Goal: Information Seeking & Learning: Learn about a topic

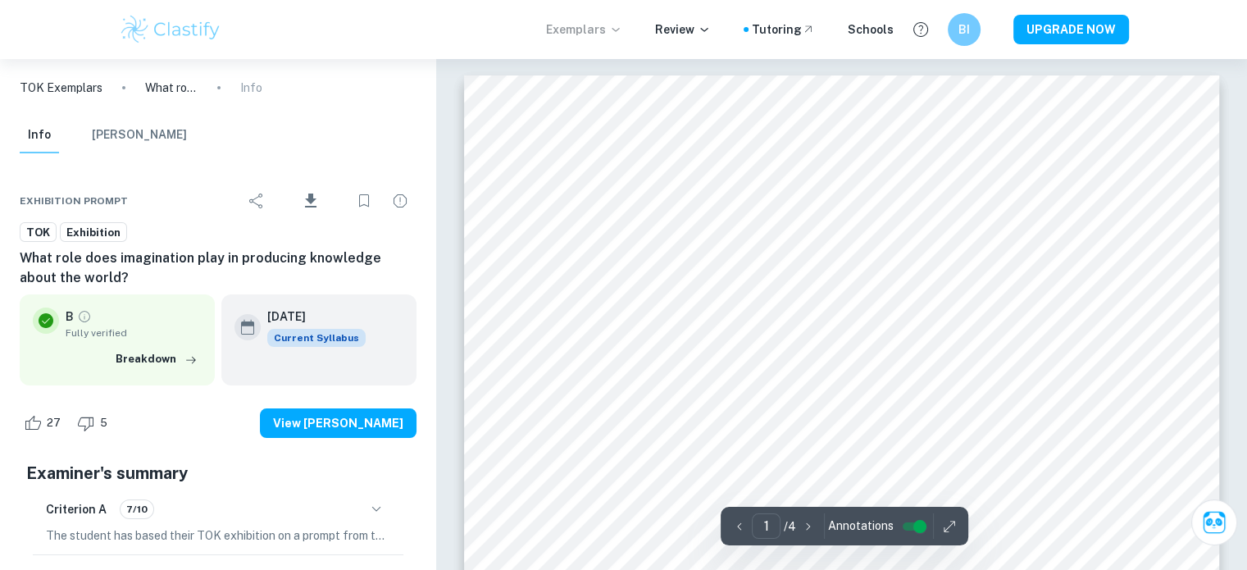
click at [606, 32] on p "Exemplars" at bounding box center [584, 29] width 76 height 18
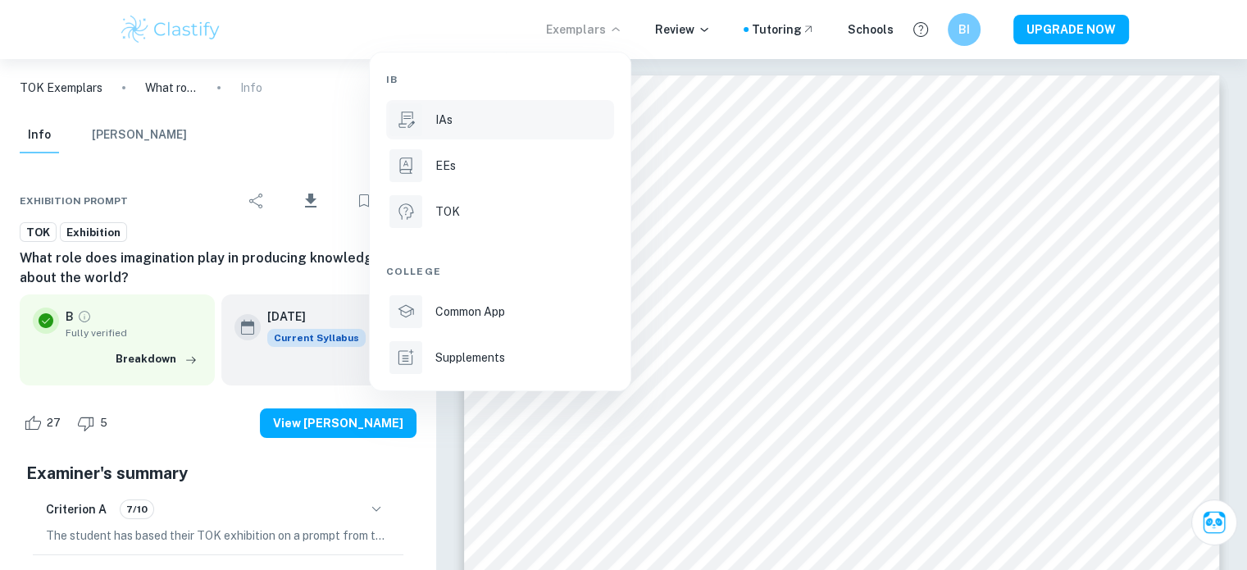
click at [471, 107] on li "IAs" at bounding box center [500, 119] width 228 height 39
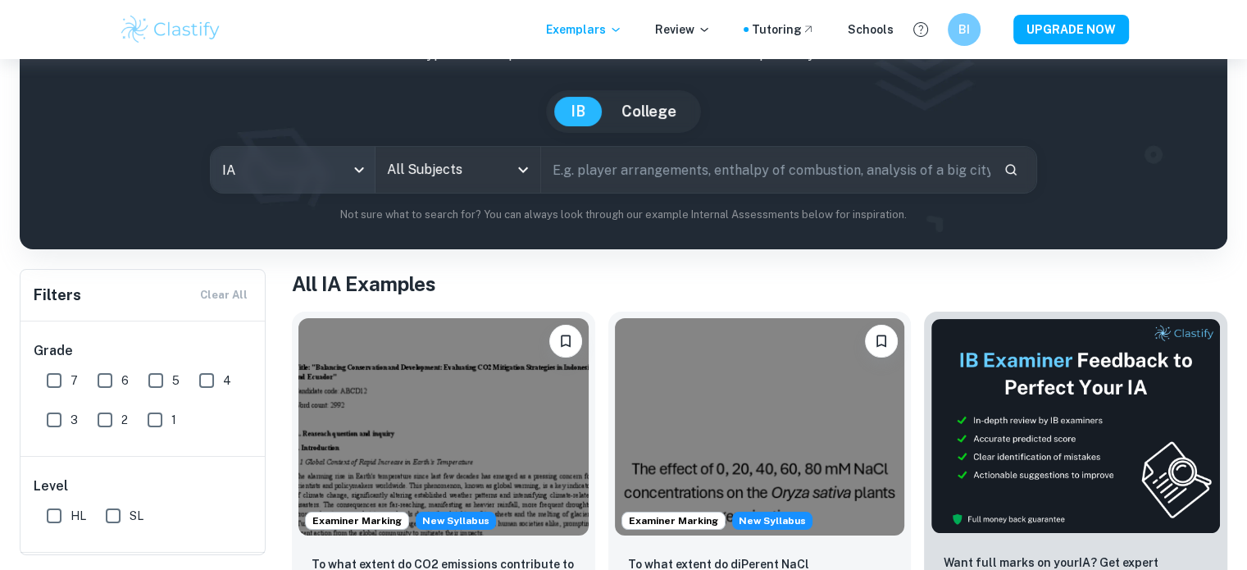
scroll to position [100, 0]
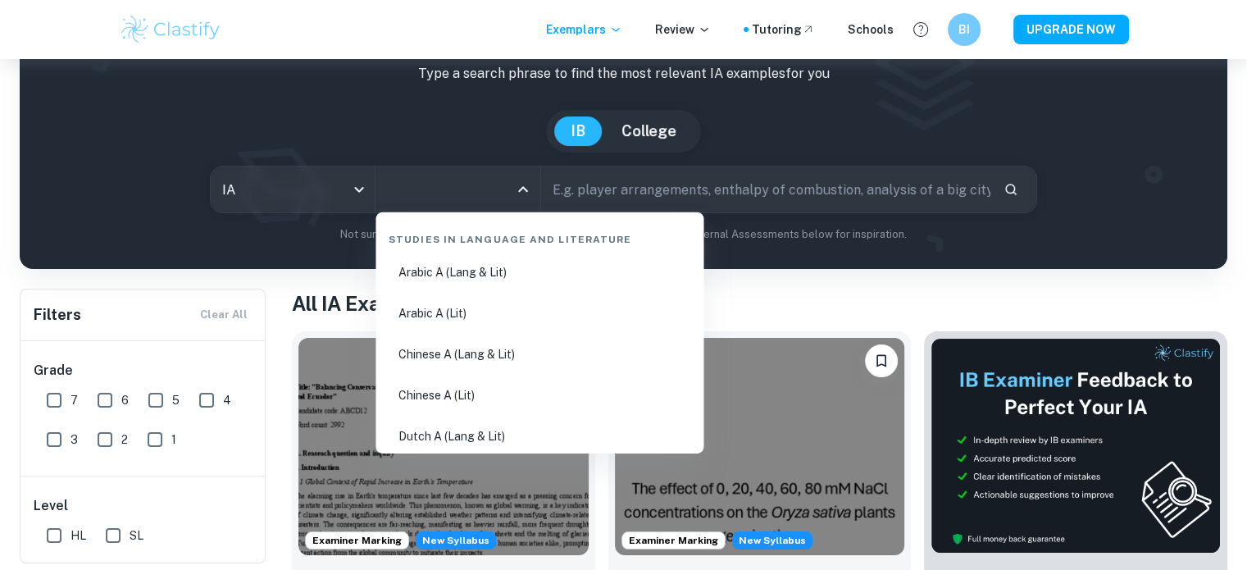
click at [453, 186] on input "All Subjects" at bounding box center [445, 189] width 125 height 31
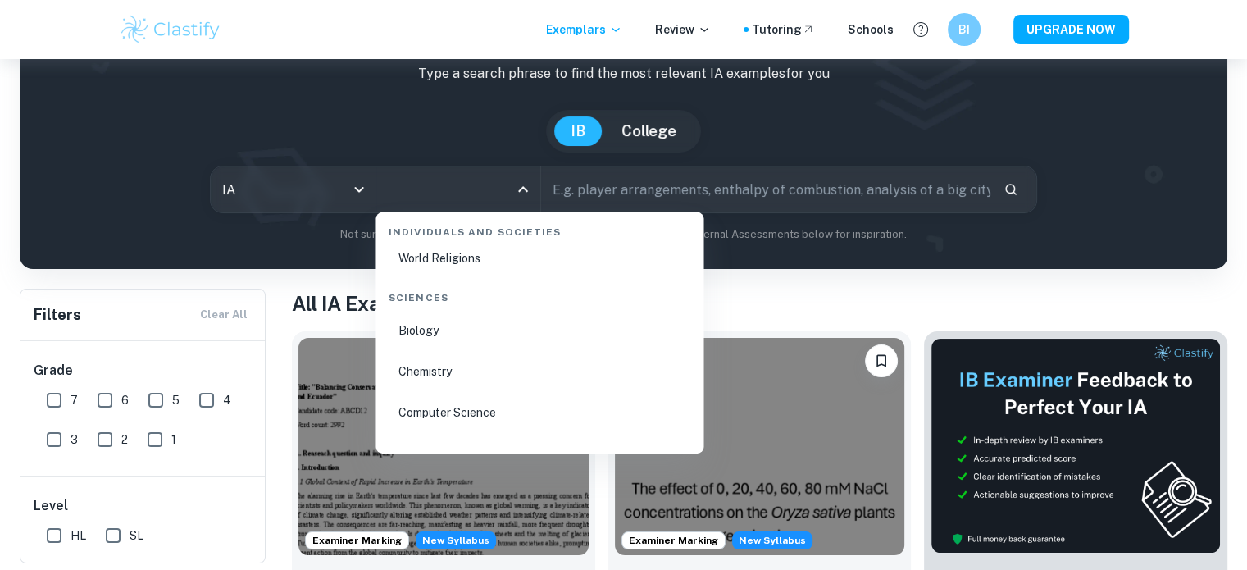
scroll to position [2466, 0]
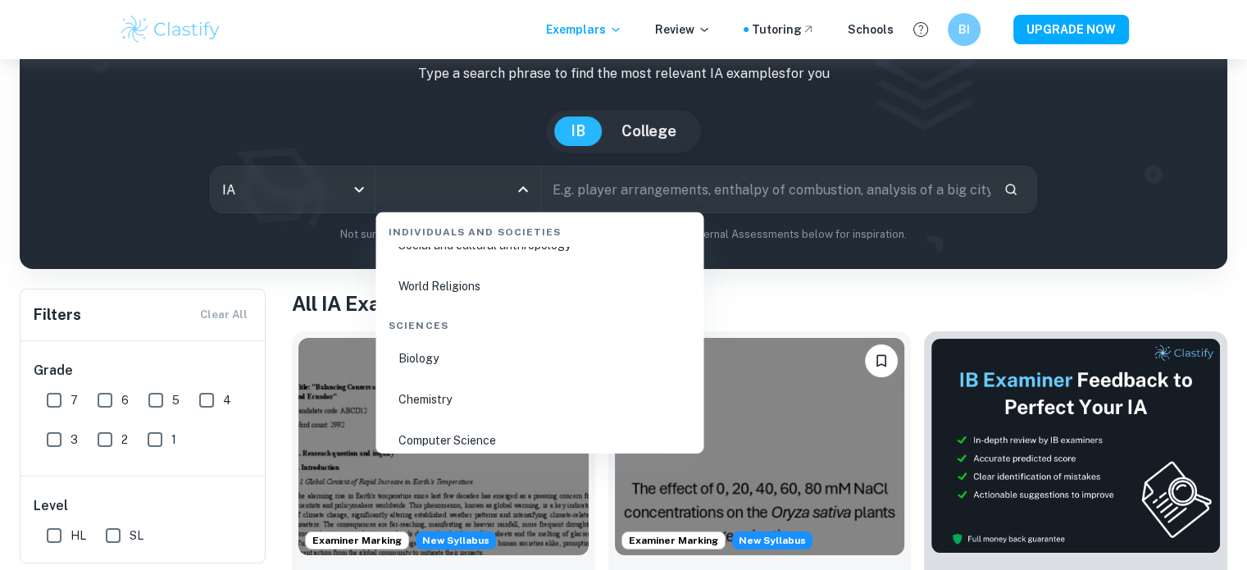
click at [417, 362] on li "Biology" at bounding box center [539, 359] width 315 height 38
type input "Biology"
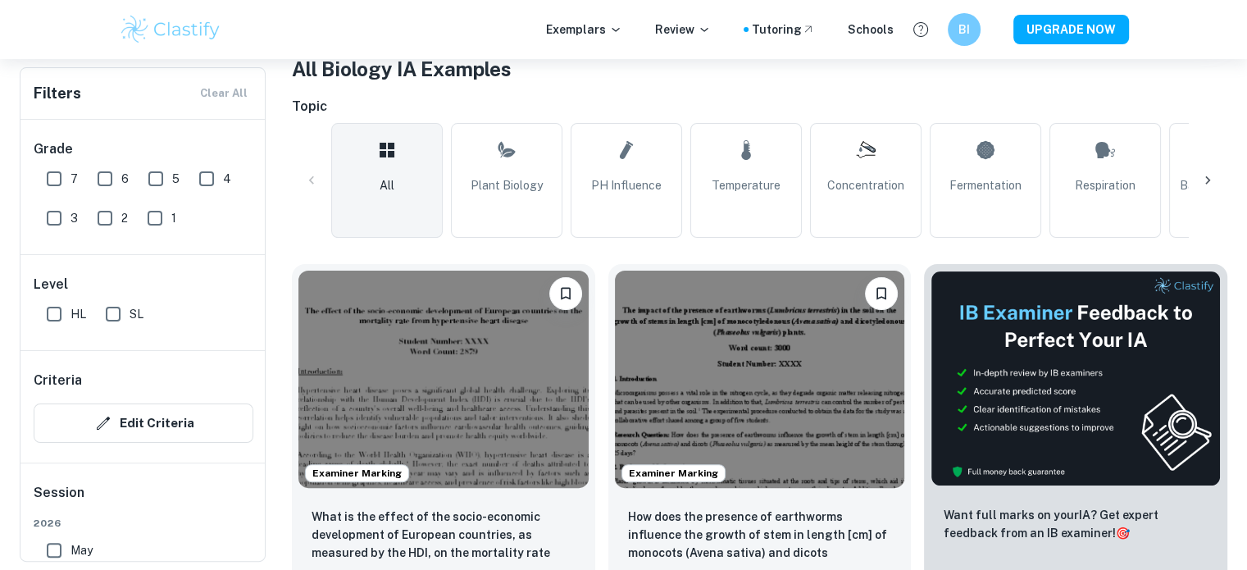
scroll to position [330, 0]
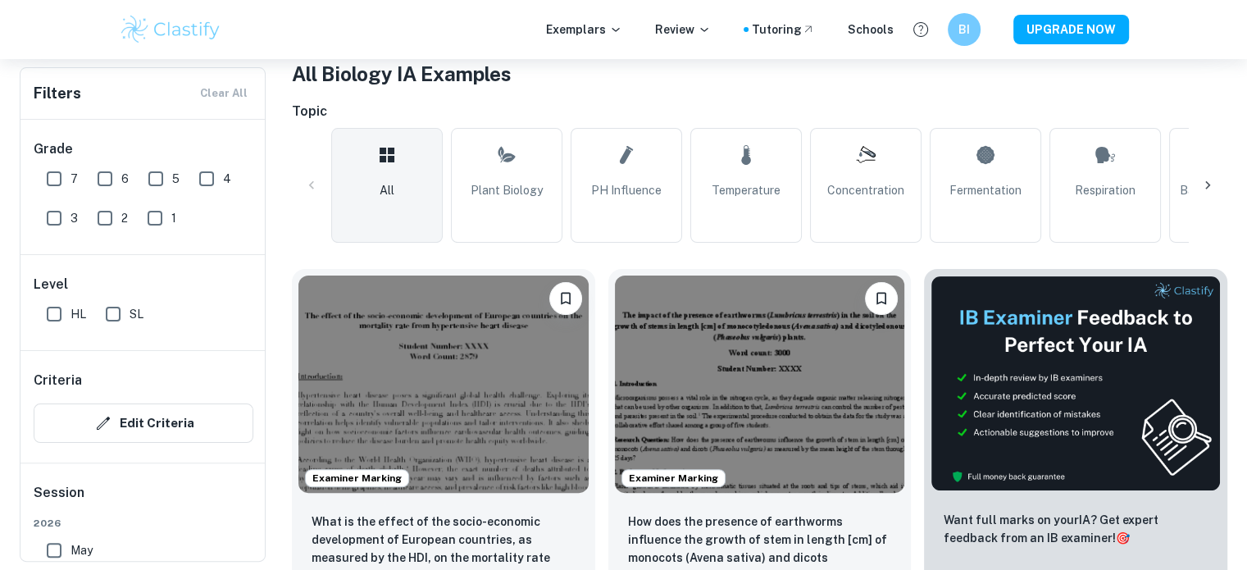
click at [963, 210] on link "Fermentation" at bounding box center [985, 185] width 111 height 115
type input "Fermentation"
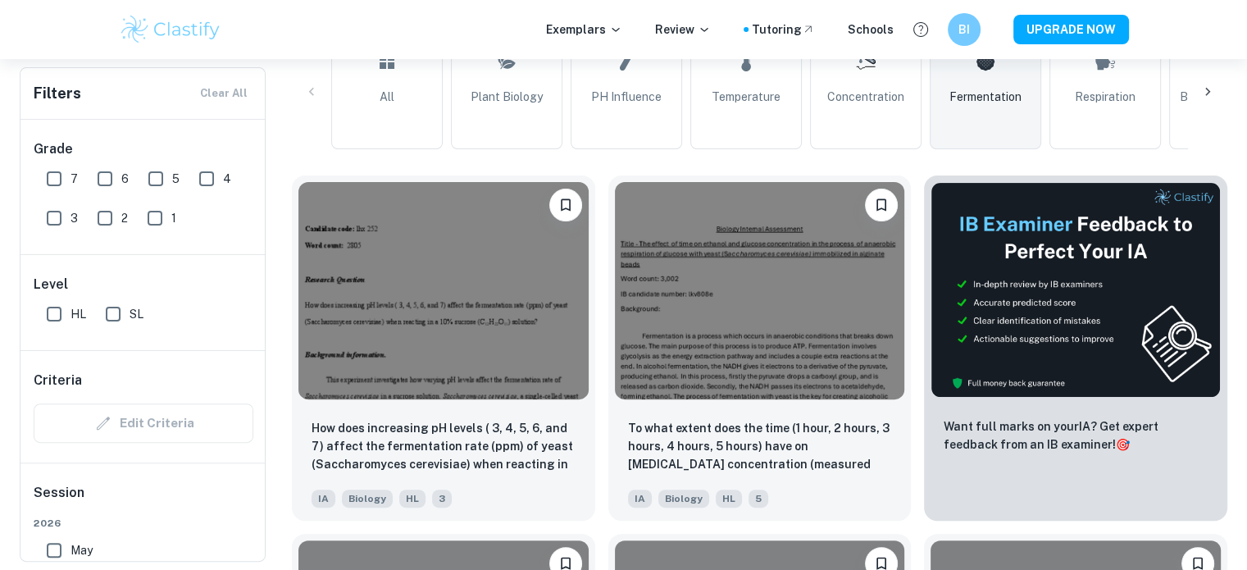
scroll to position [436, 0]
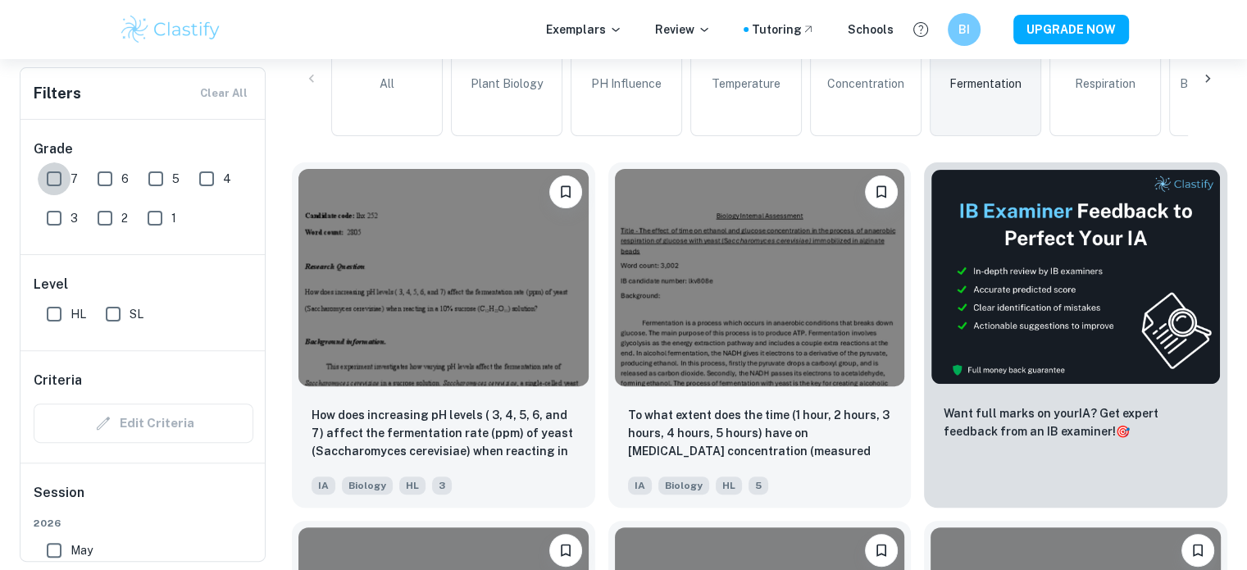
click at [53, 183] on input "7" at bounding box center [54, 178] width 33 height 33
checkbox input "true"
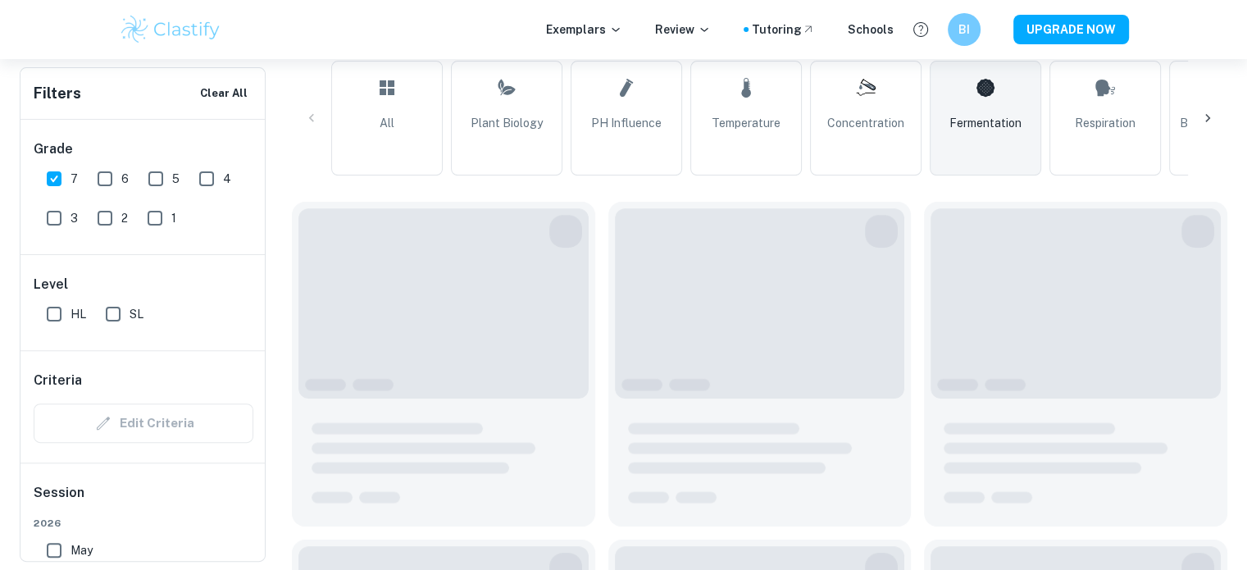
scroll to position [475, 0]
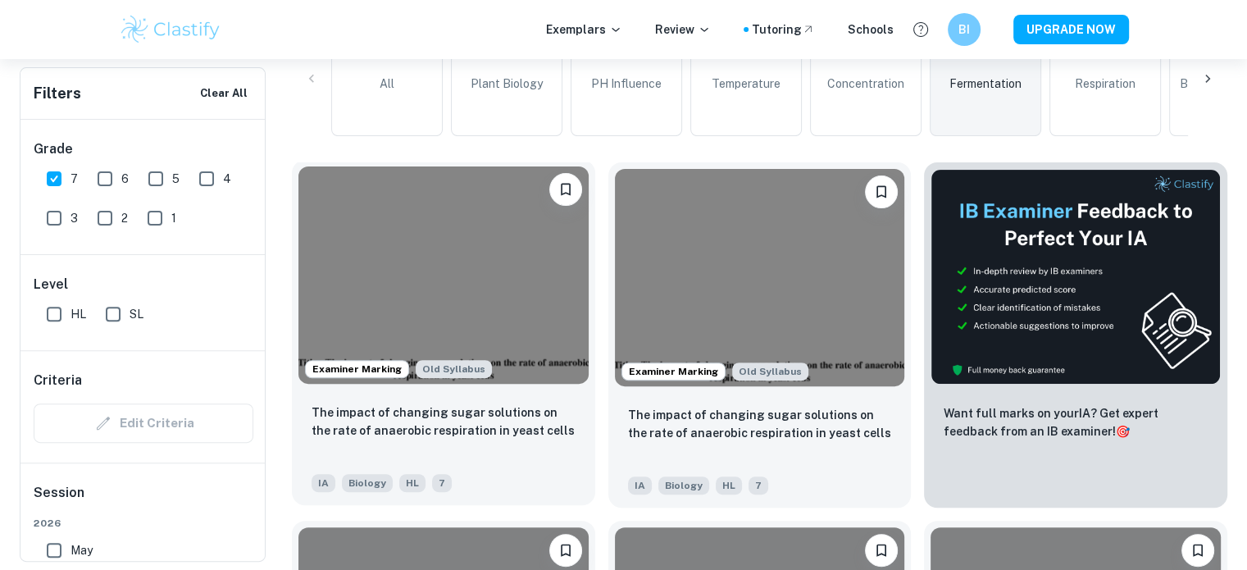
click at [426, 281] on img at bounding box center [443, 274] width 290 height 217
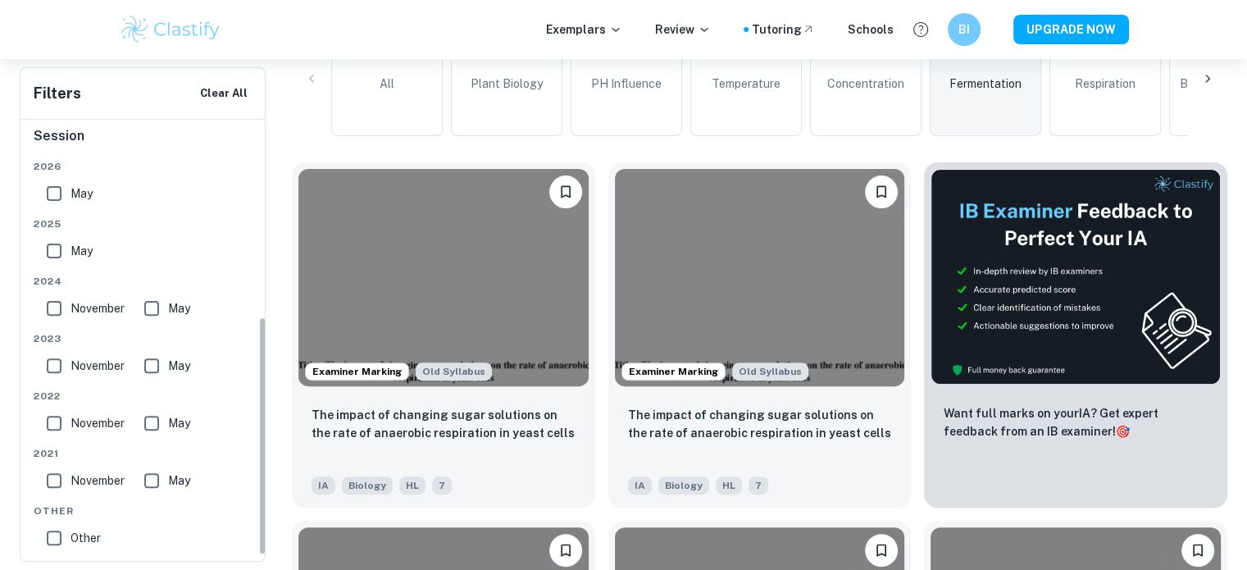
scroll to position [364, 0]
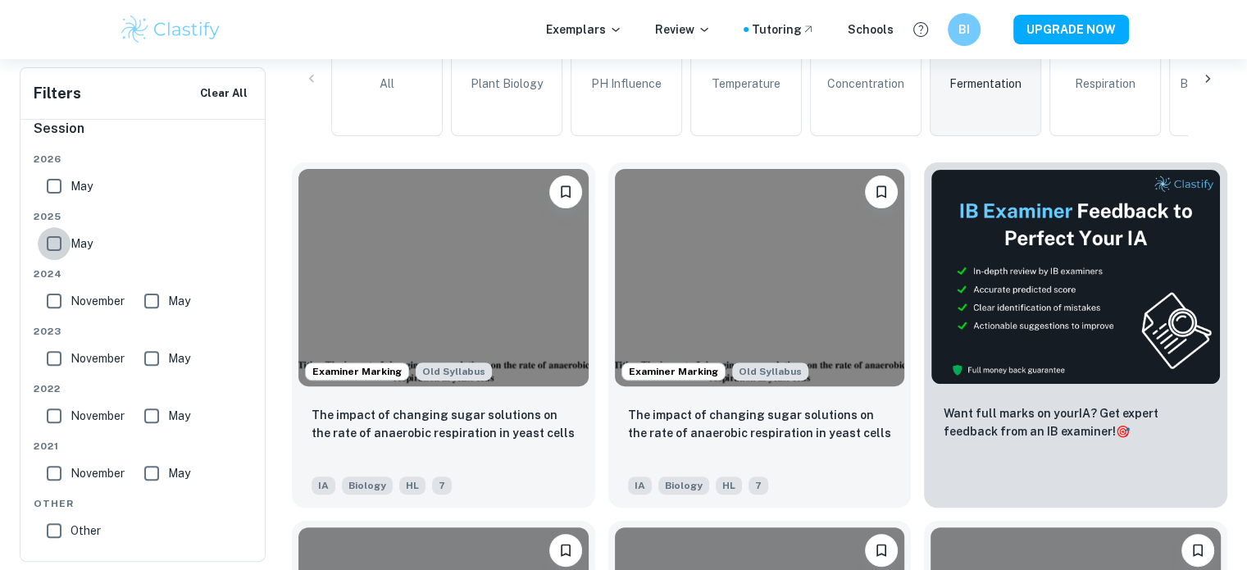
click at [55, 244] on input "May" at bounding box center [54, 243] width 33 height 33
checkbox input "true"
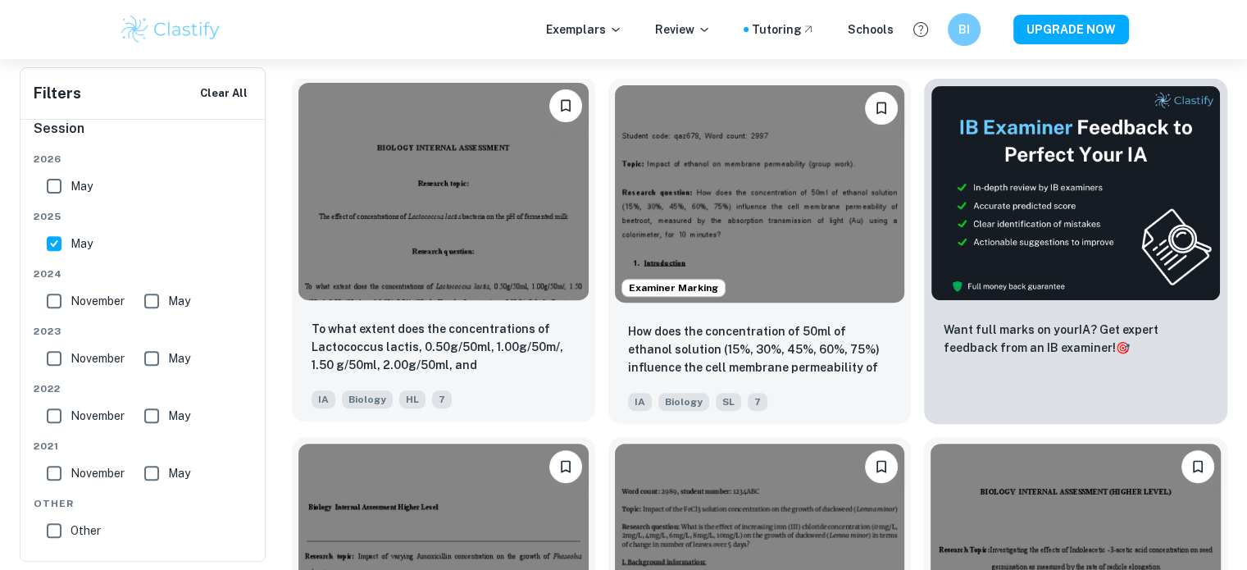
scroll to position [557, 0]
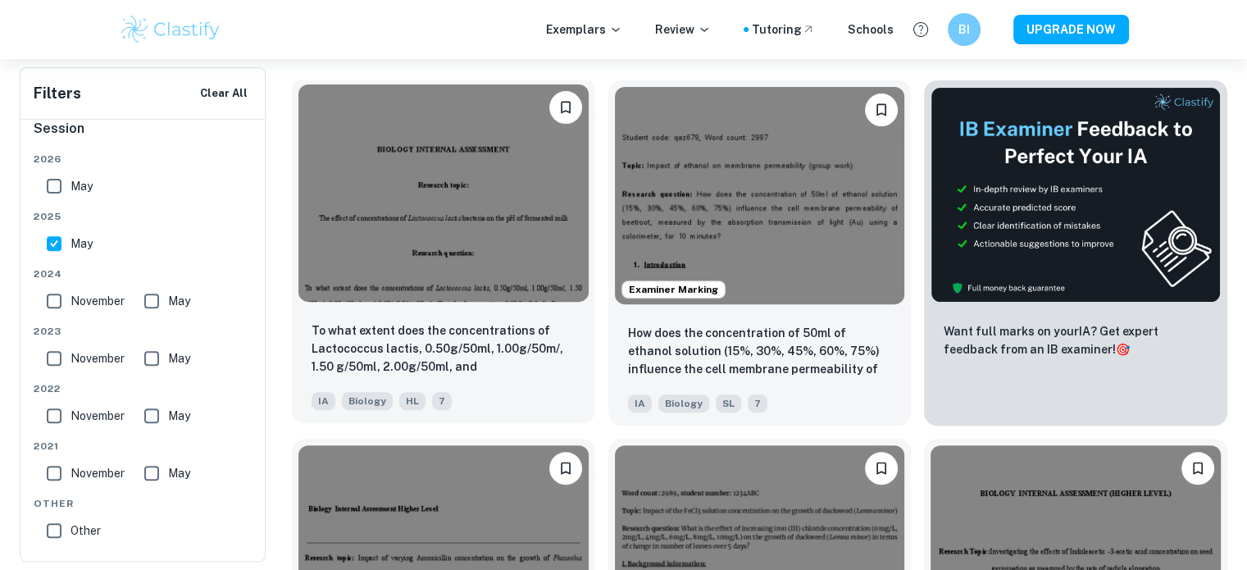
click at [467, 230] on img at bounding box center [443, 192] width 290 height 217
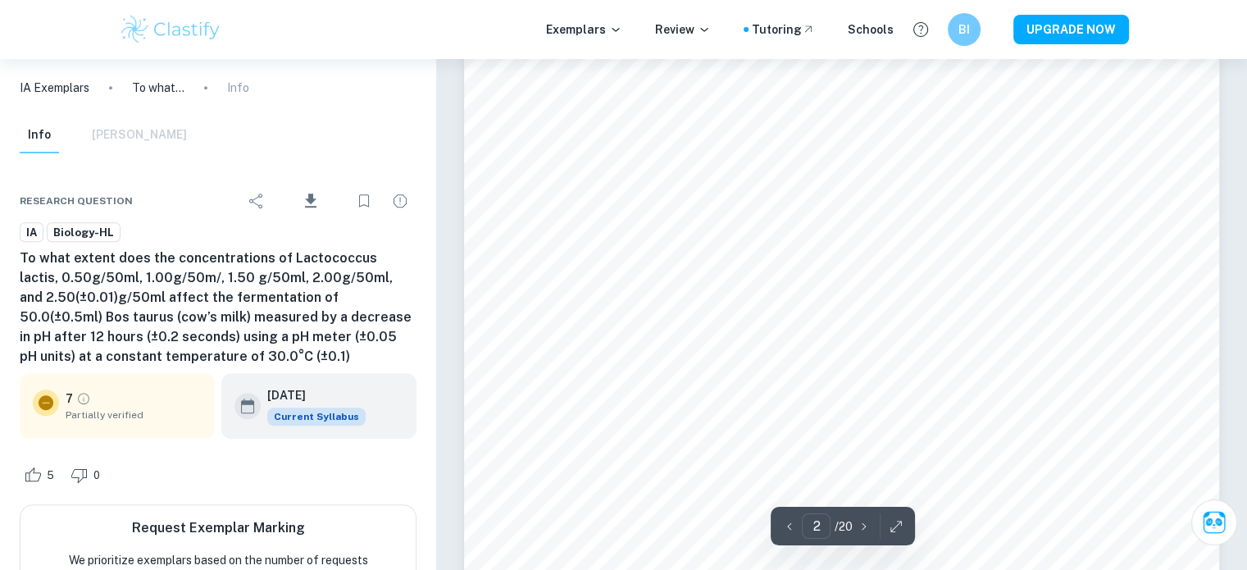
scroll to position [1149, 0]
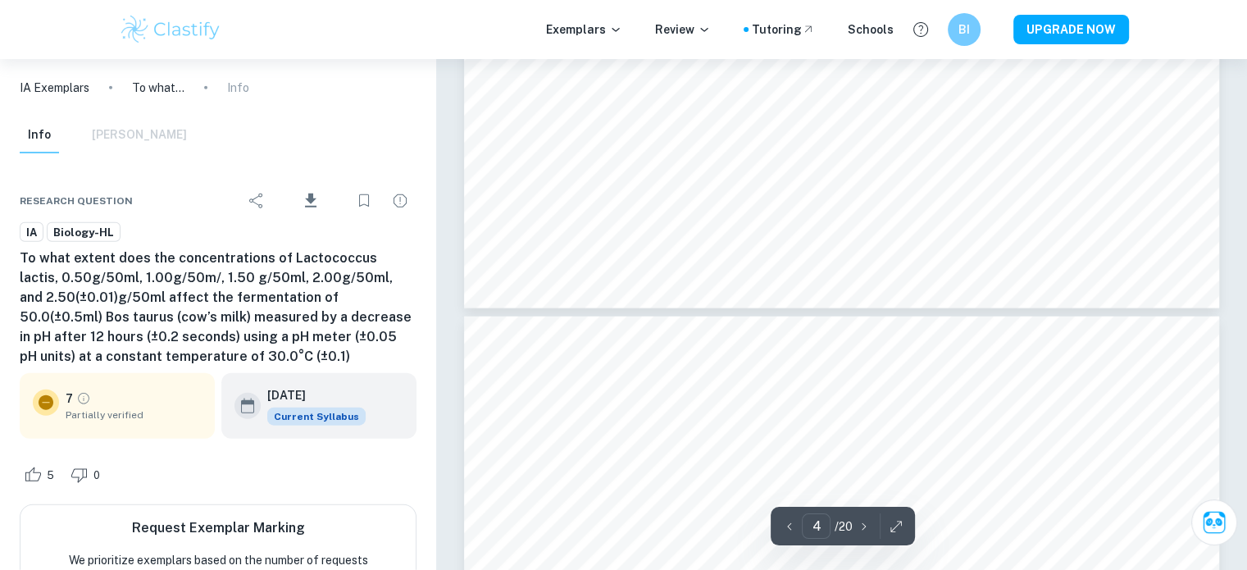
type input "5"
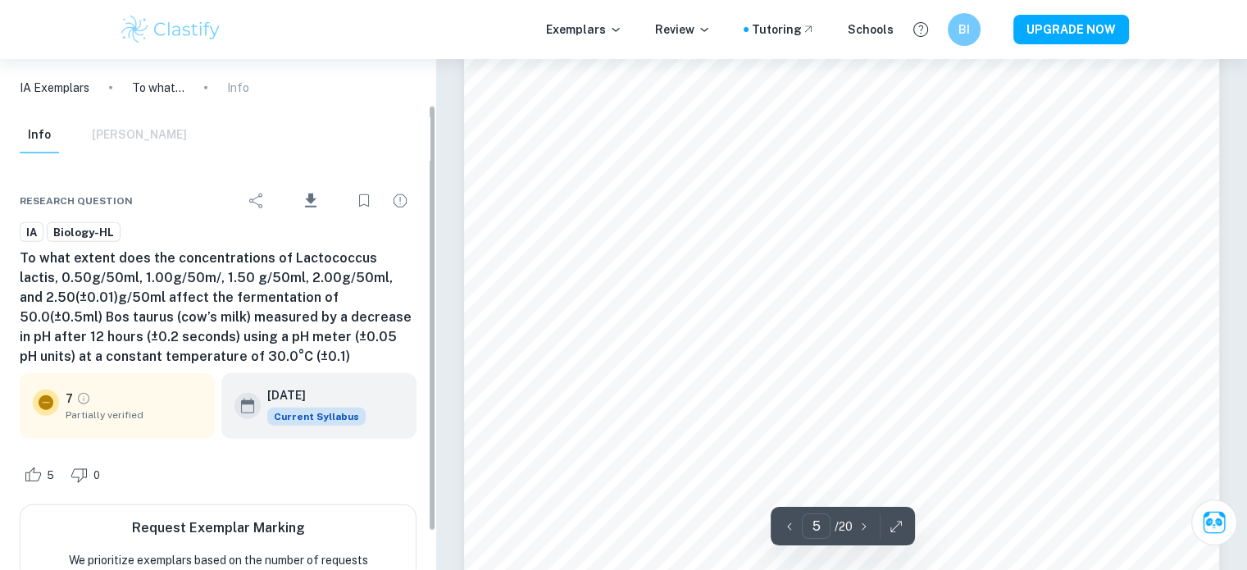
scroll to position [102, 0]
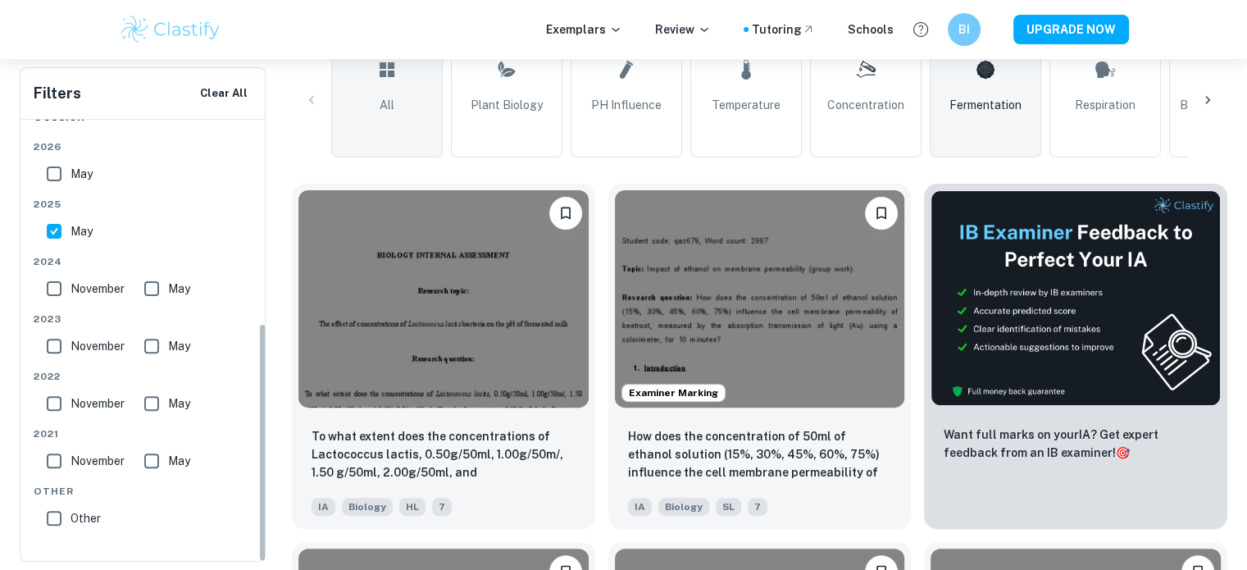
scroll to position [375, 0]
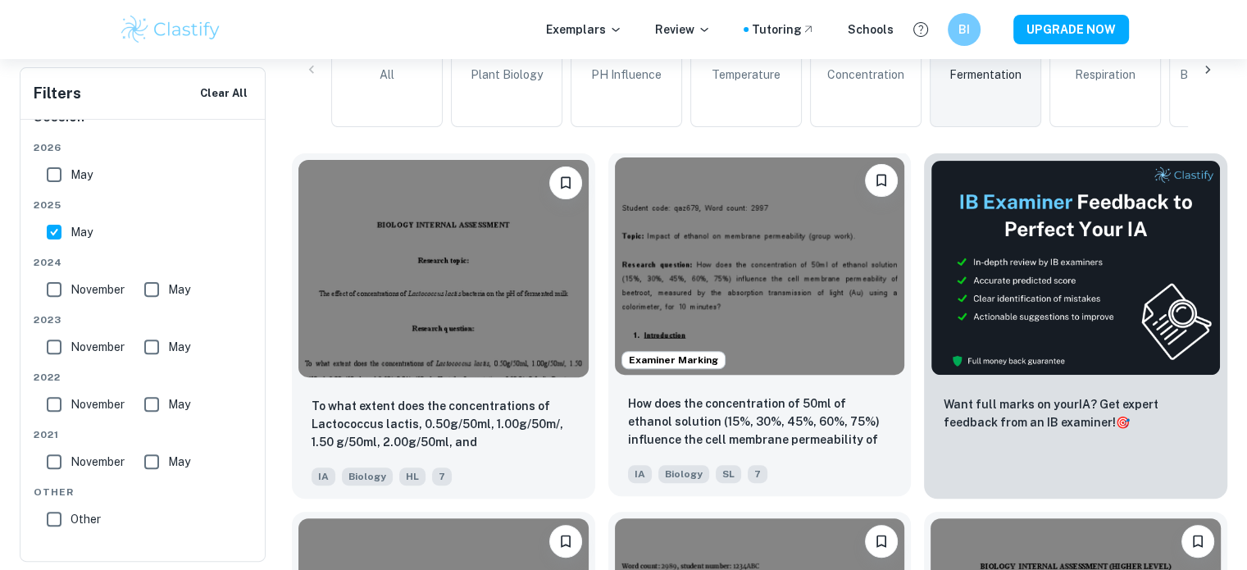
click at [703, 318] on img at bounding box center [760, 265] width 290 height 217
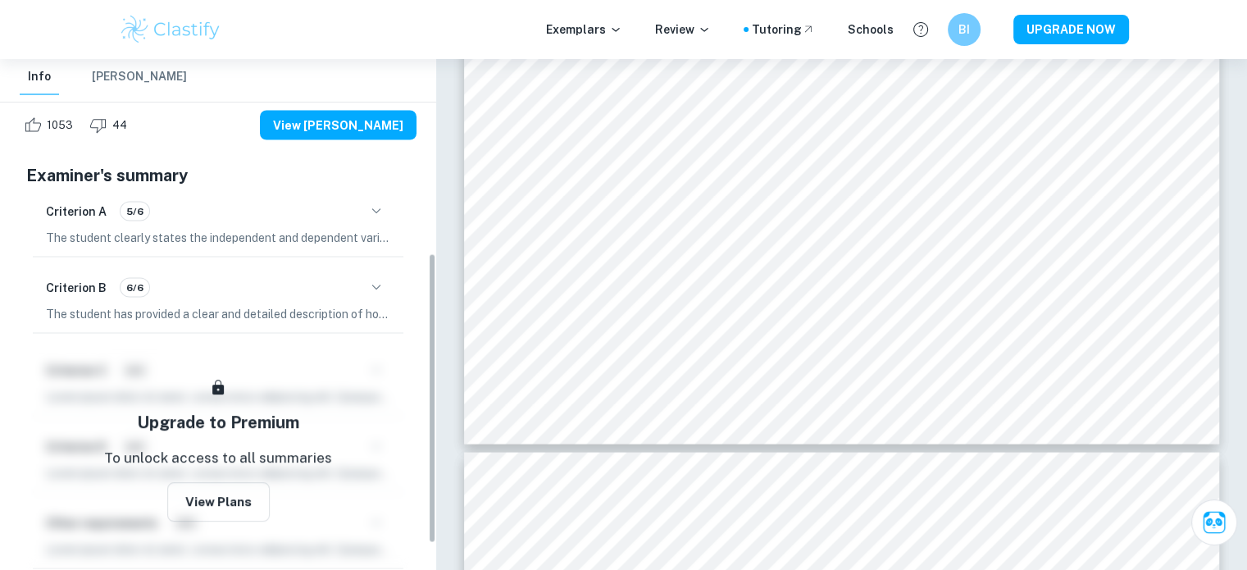
scroll to position [341, 0]
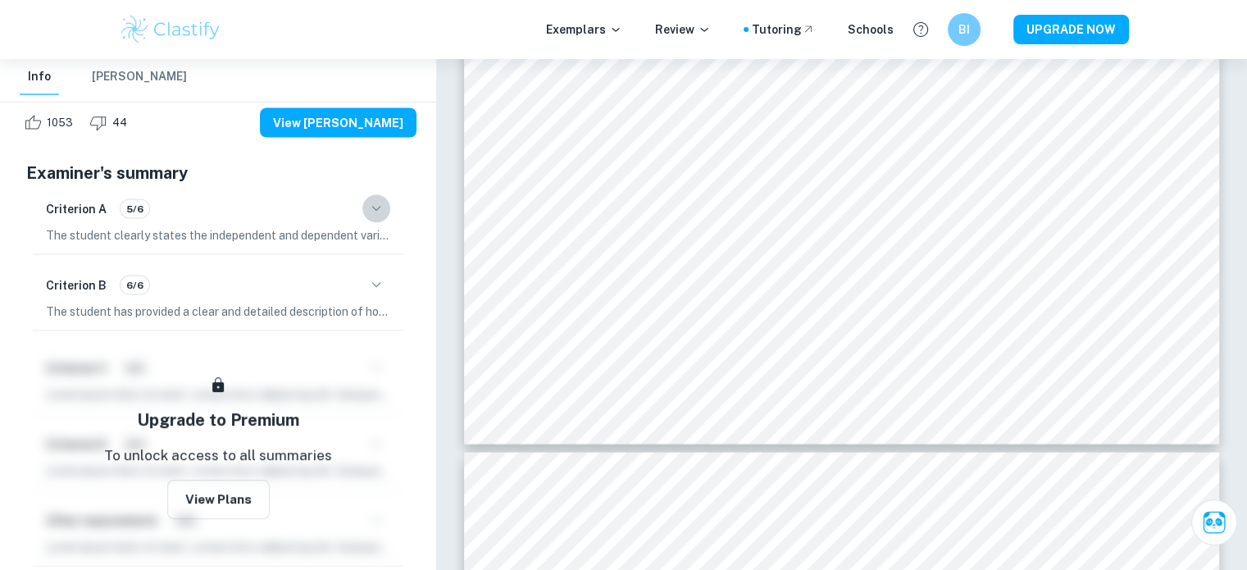
click at [377, 206] on icon "button" at bounding box center [376, 208] width 20 height 20
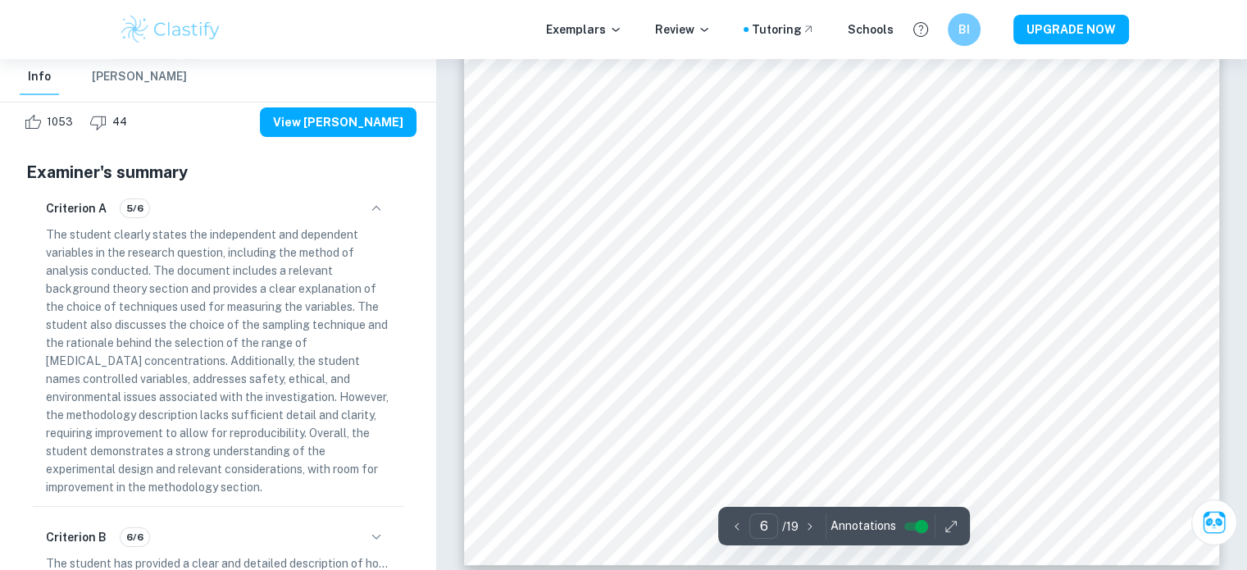
scroll to position [6213, 0]
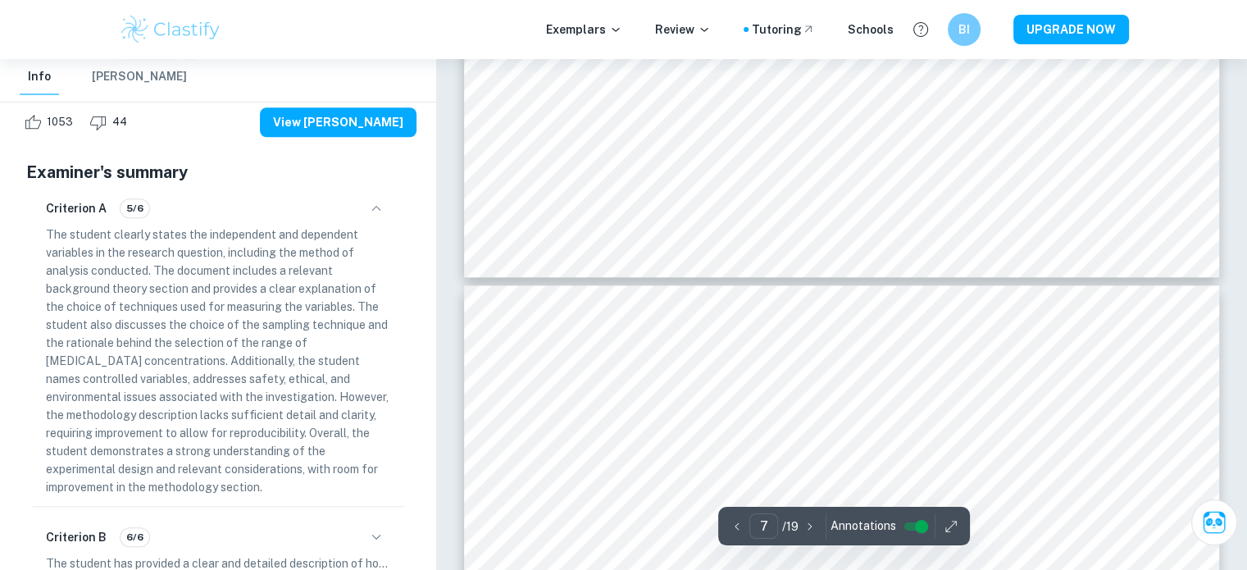
type input "8"
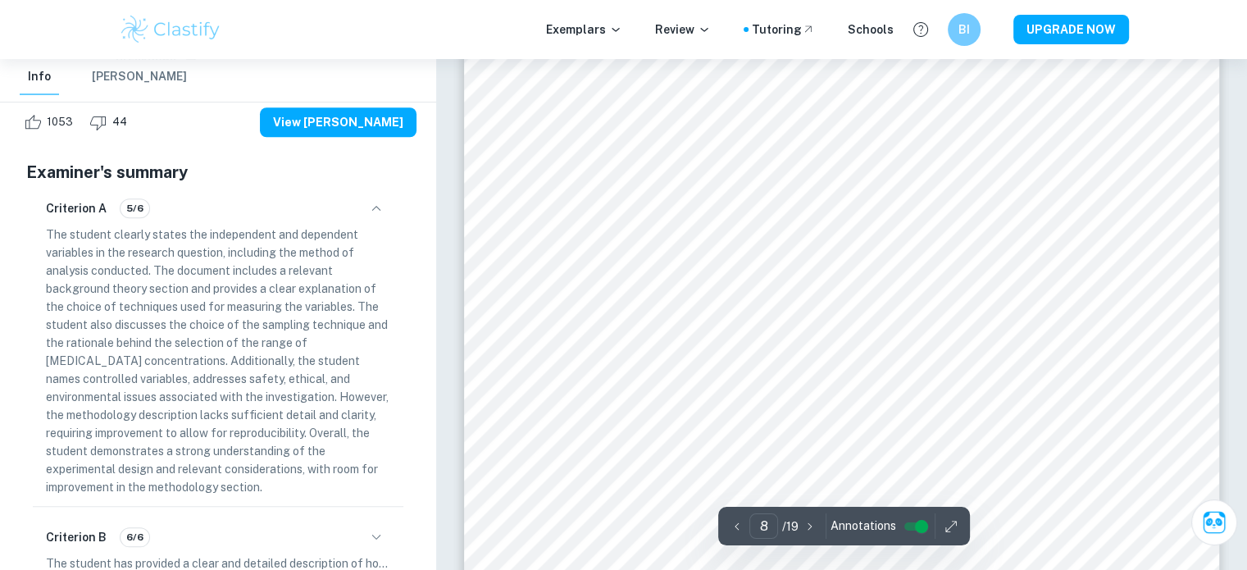
scroll to position [7860, 0]
